Goal: Task Accomplishment & Management: Manage account settings

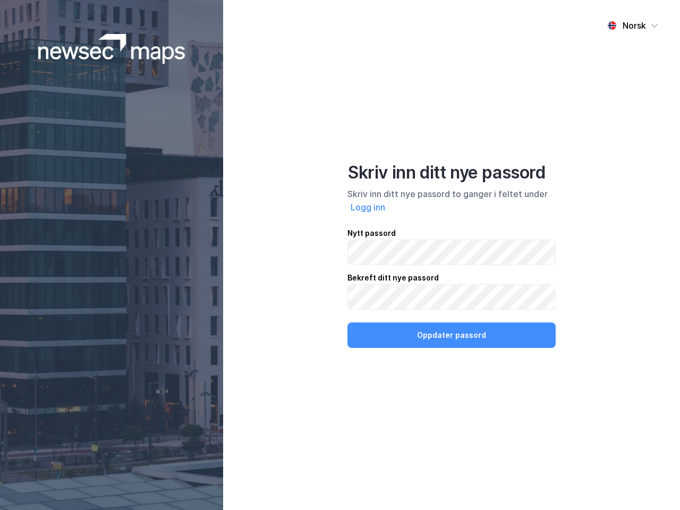
click at [340, 255] on div "Norsk Skriv inn ditt nye passord Skriv inn ditt nye passord to ganger i feltet …" at bounding box center [451, 255] width 457 height 510
click at [112, 49] on img at bounding box center [111, 49] width 147 height 30
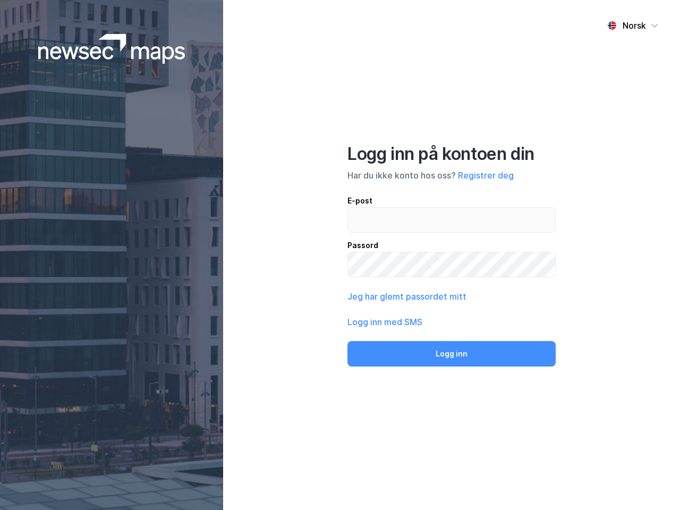
click at [633, 26] on div "Norsk" at bounding box center [634, 25] width 23 height 13
click at [368, 207] on label at bounding box center [452, 220] width 208 height 26
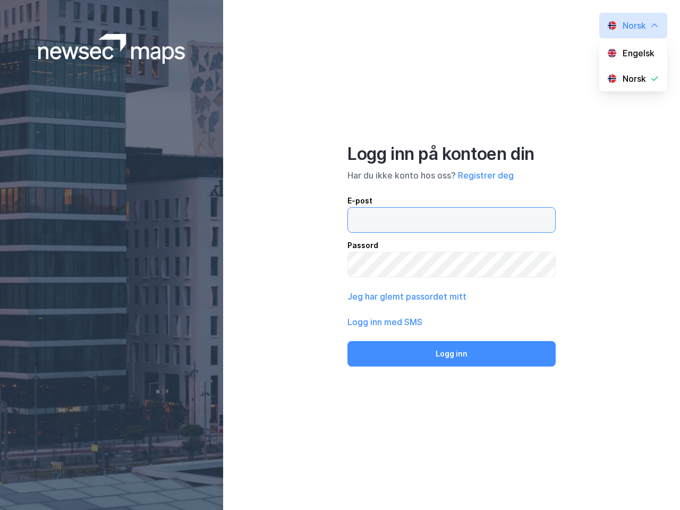
click at [368, 208] on input "email" at bounding box center [451, 220] width 207 height 24
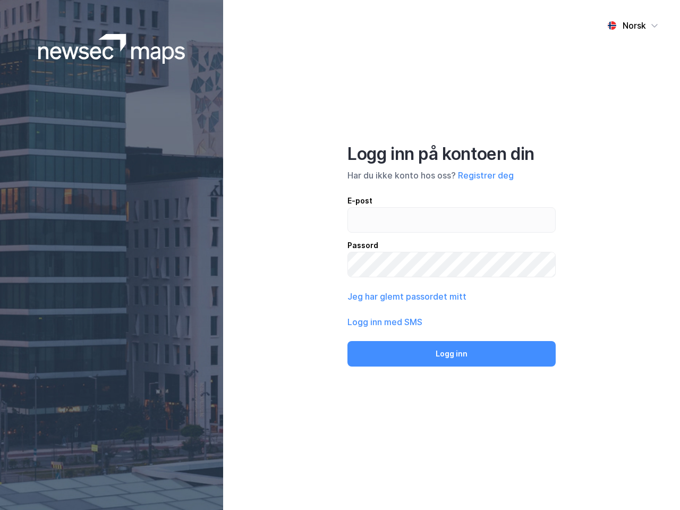
click at [452, 335] on div "Logg inn på kontoen din Har du ikke konto hos oss? Registrer deg E-post Passord…" at bounding box center [452, 255] width 208 height 223
